Goal: Check status: Check status

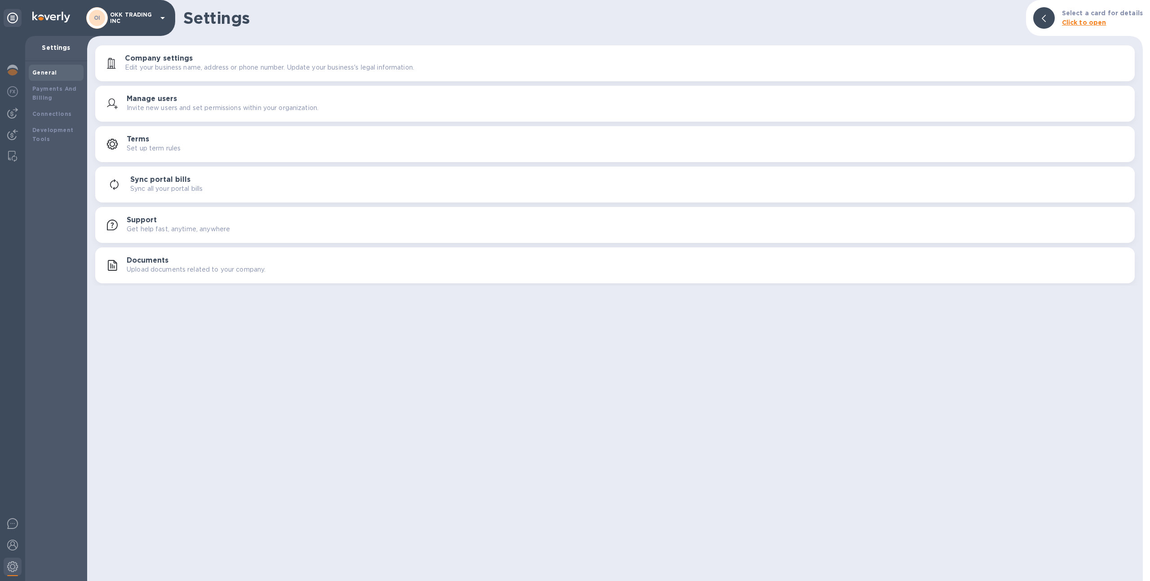
click at [123, 19] on p "OKK TRADING INC" at bounding box center [132, 18] width 45 height 13
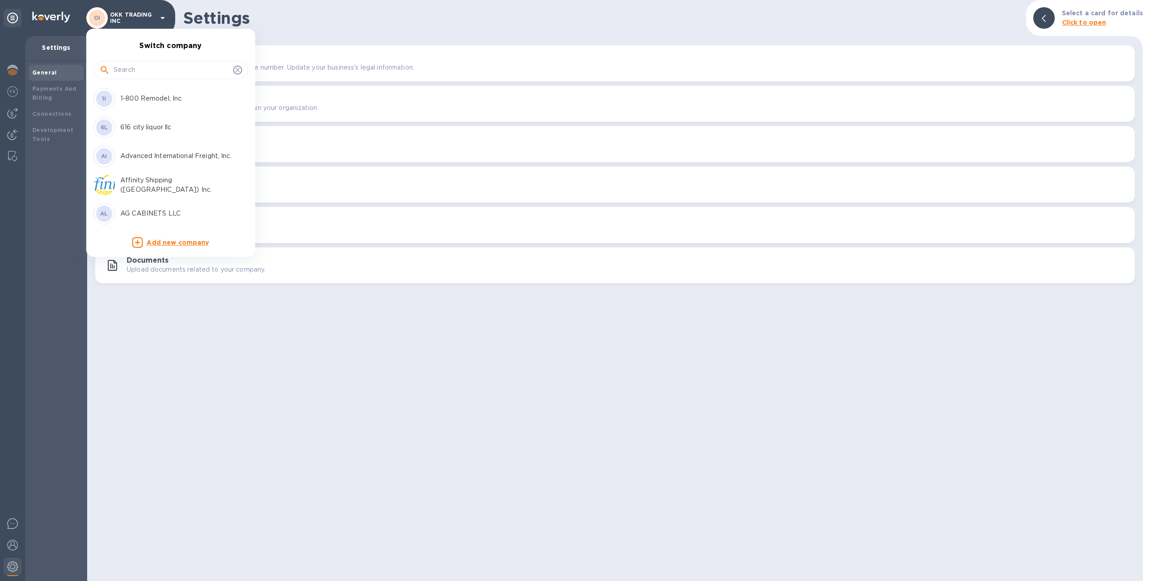
click at [152, 67] on input "text" at bounding box center [172, 69] width 116 height 13
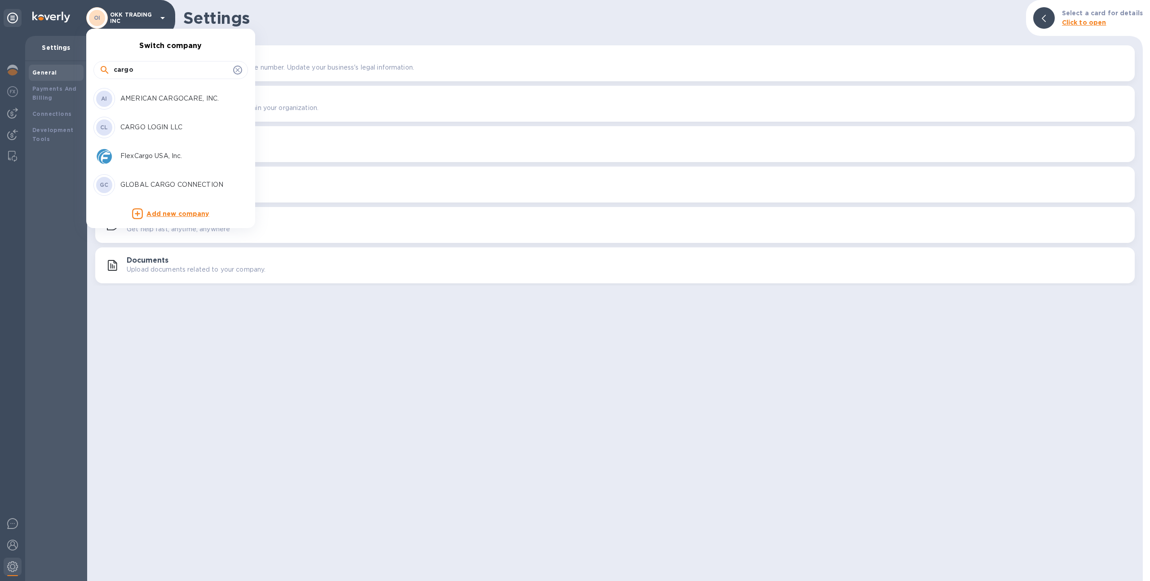
type input "cargo"
click at [163, 130] on p "CARGO LOGIN LLC" at bounding box center [176, 127] width 113 height 9
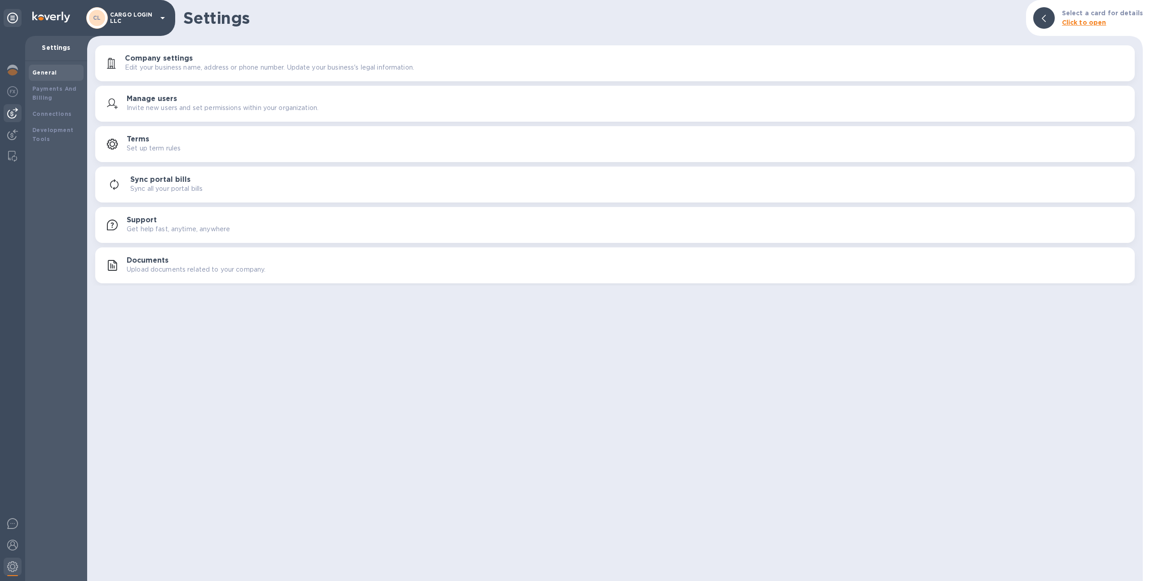
click at [12, 119] on div at bounding box center [13, 113] width 18 height 18
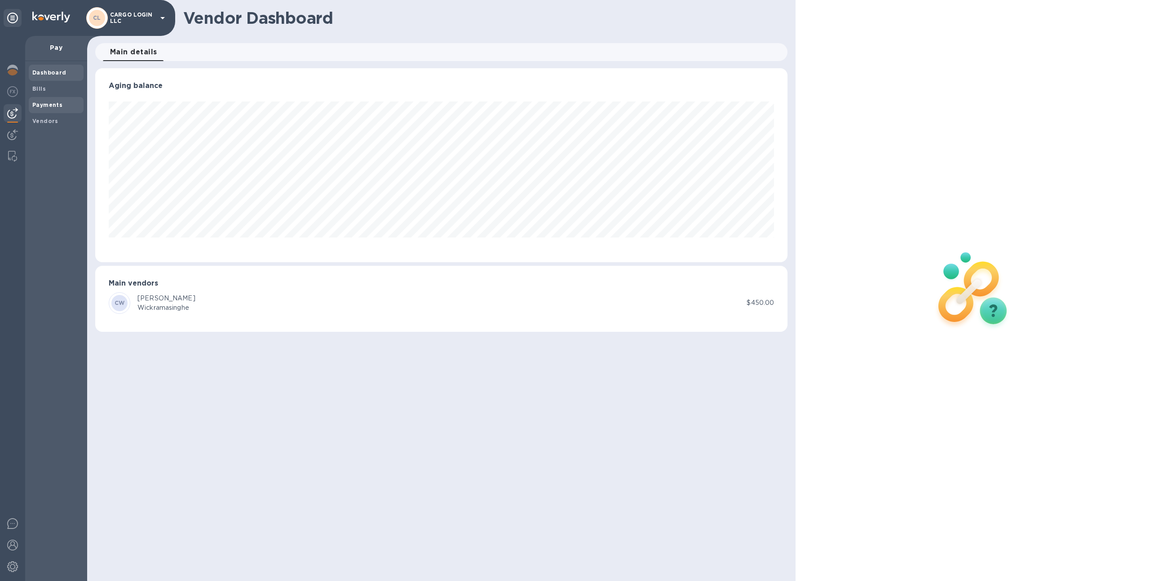
scroll to position [194, 693]
click at [59, 103] on b "Payments" at bounding box center [47, 105] width 30 height 7
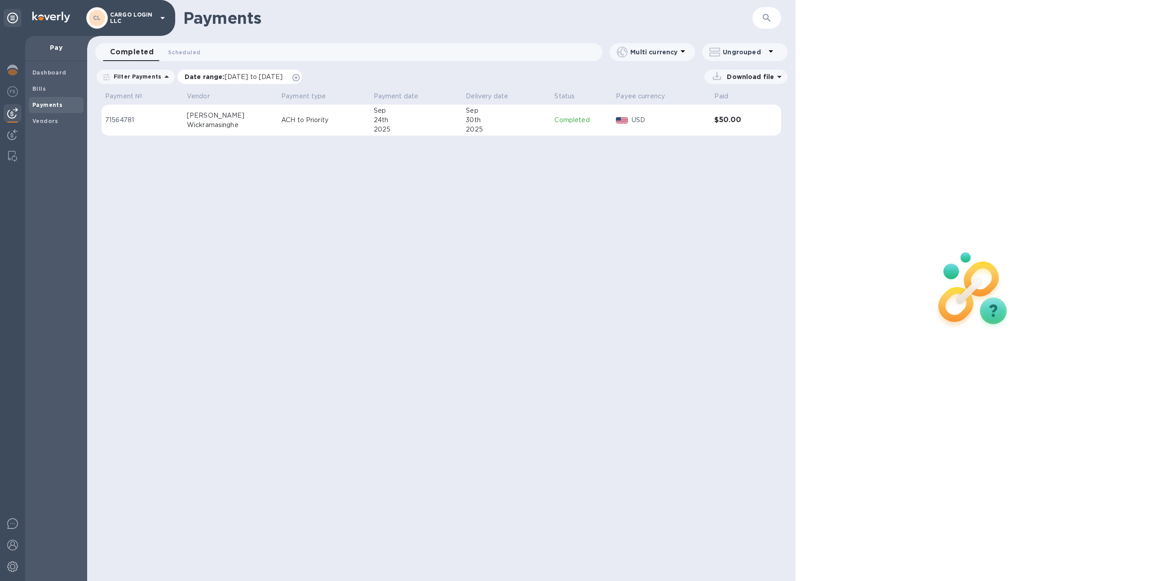
click at [300, 75] on icon at bounding box center [295, 77] width 7 height 7
click at [14, 70] on img at bounding box center [12, 70] width 11 height 11
